Goal: Find specific page/section: Find specific page/section

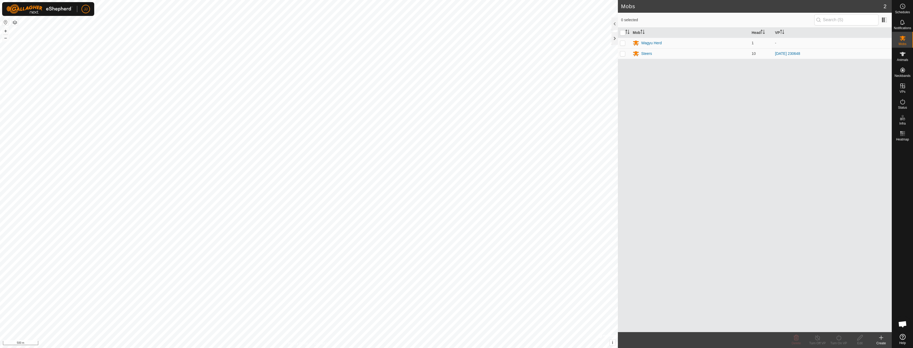
click at [885, 73] on div "Mobs 2 0 selected Mob Head VP Wagyu Herd 1 - Steers 10 [DATE] 230648 Delete Tur…" at bounding box center [445, 174] width 891 height 348
click at [765, 151] on div "Mobs 2 0 selected Mob Head VP Wagyu Herd 1 - Steers 10 [DATE] 230648 Delete Tur…" at bounding box center [445, 174] width 891 height 348
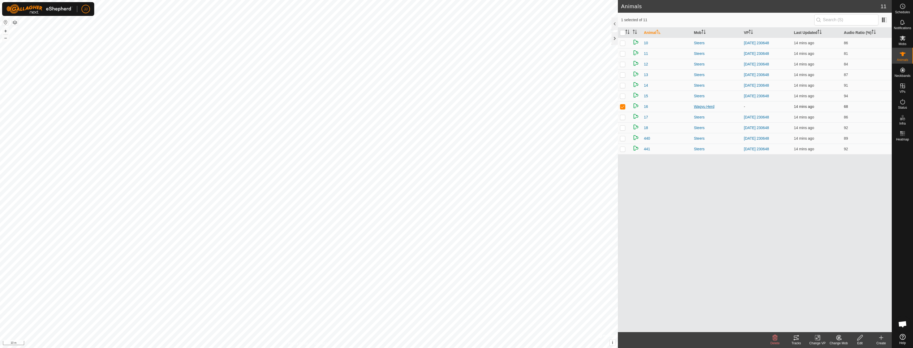
click at [704, 108] on div "Wagyu Herd" at bounding box center [717, 107] width 46 height 6
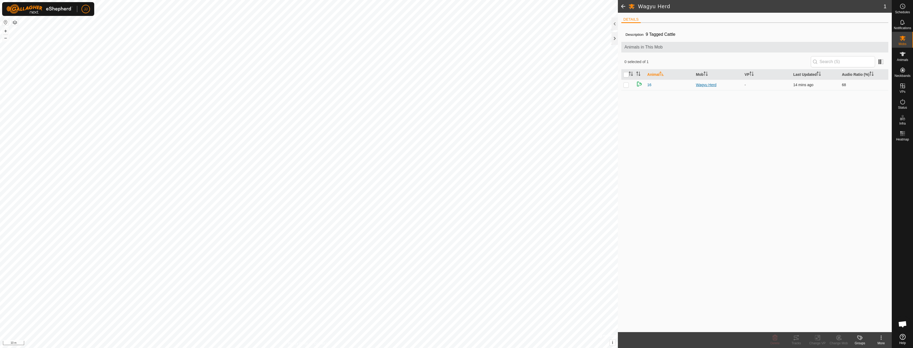
click at [702, 86] on div "Wagyu Herd" at bounding box center [718, 85] width 44 height 6
click at [900, 84] on icon at bounding box center [902, 86] width 6 height 6
click at [903, 88] on icon at bounding box center [902, 86] width 5 height 5
